Goal: Entertainment & Leisure: Consume media (video, audio)

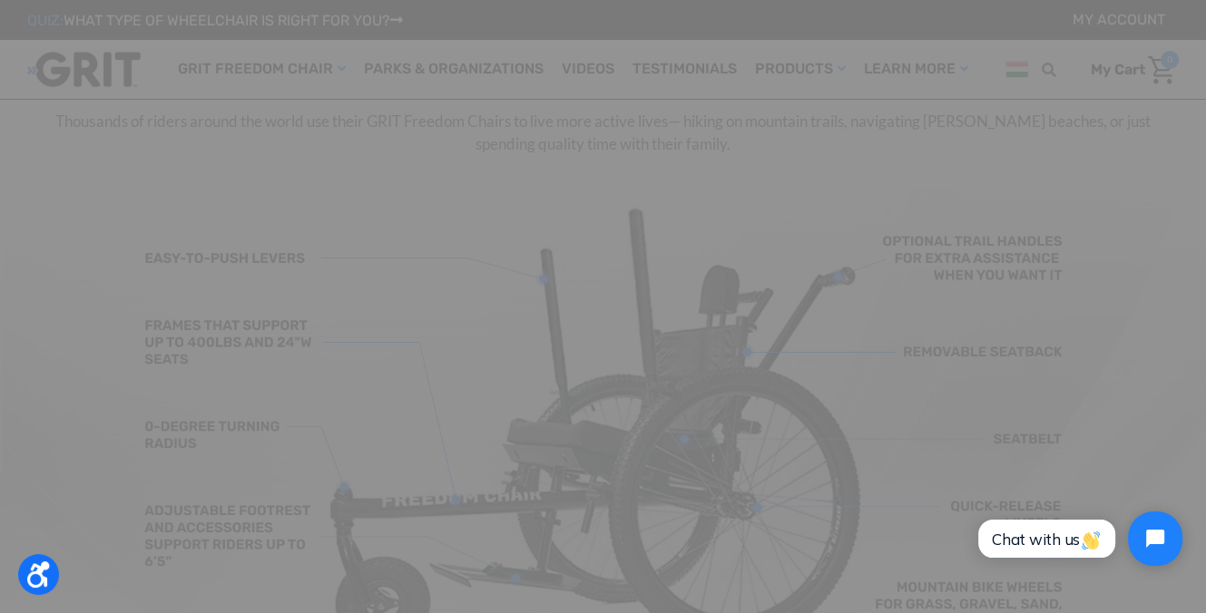
scroll to position [544, 0]
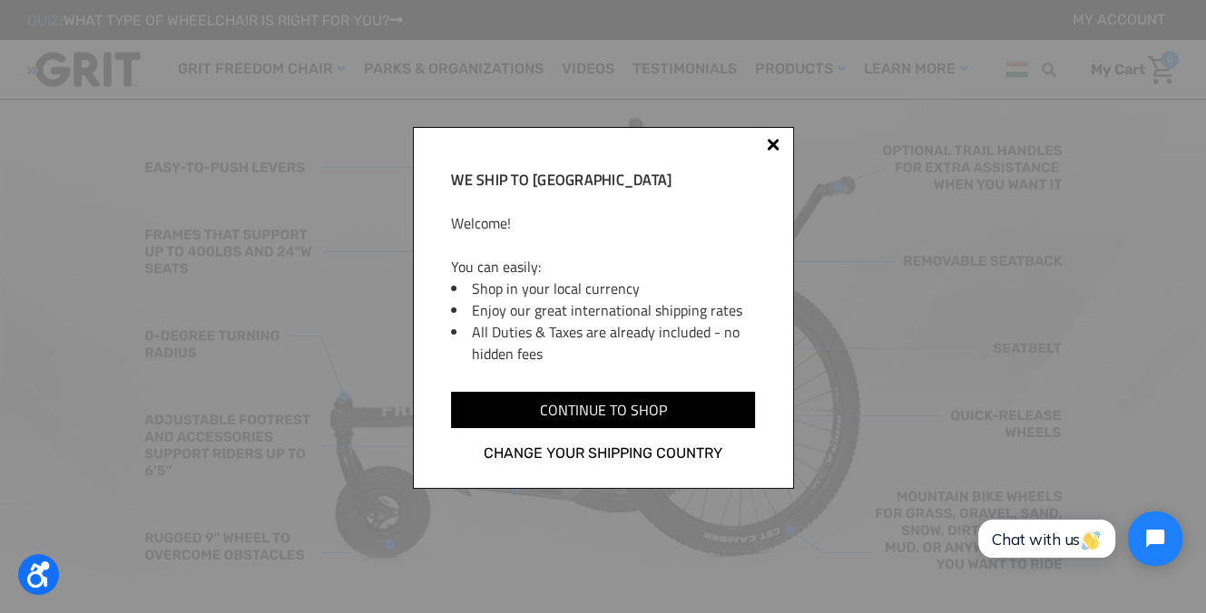
click at [775, 142] on div at bounding box center [773, 145] width 13 height 13
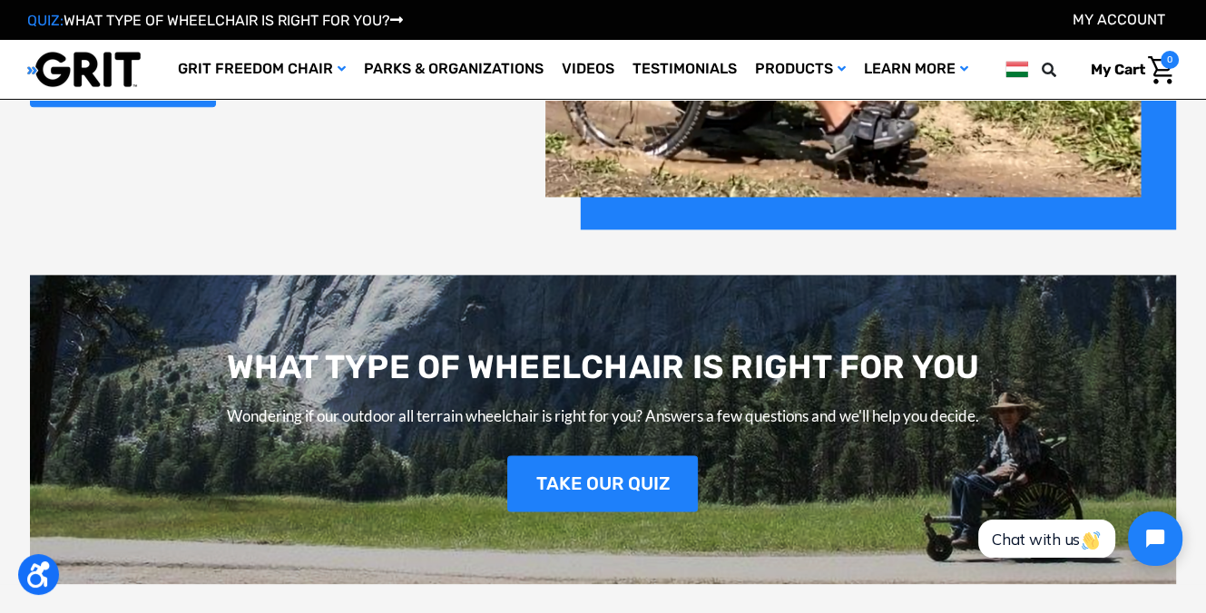
scroll to position [1814, 0]
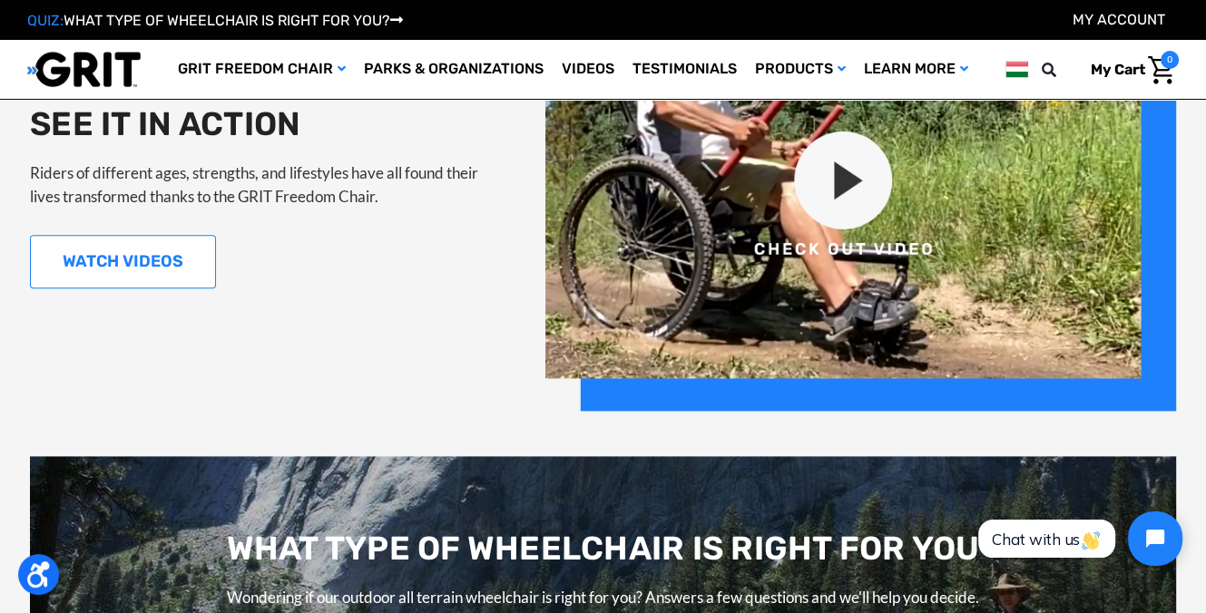
click at [145, 257] on link "WATCH VIDEOS" at bounding box center [123, 262] width 186 height 54
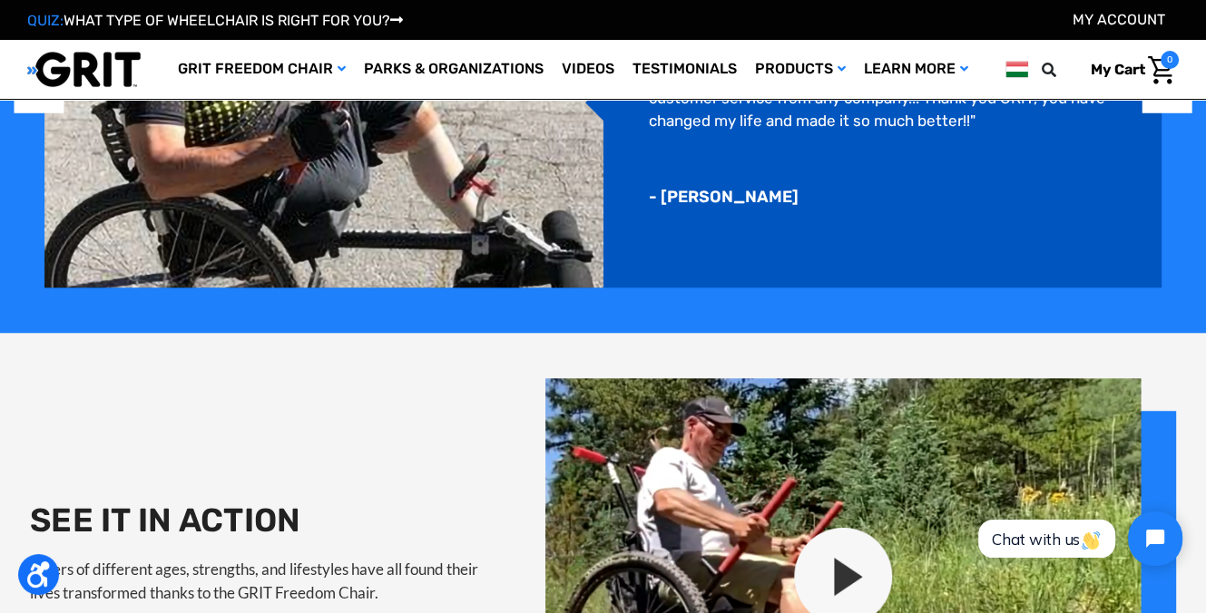
scroll to position [1509, 0]
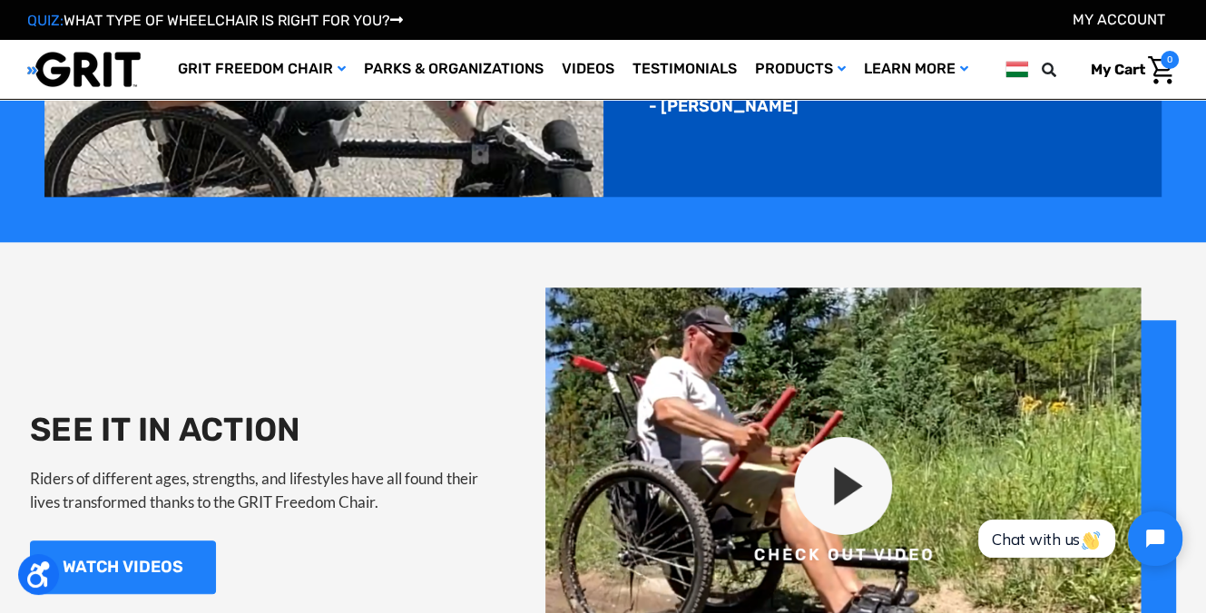
click at [865, 492] on img at bounding box center [860, 502] width 630 height 429
